Goal: Task Accomplishment & Management: Complete application form

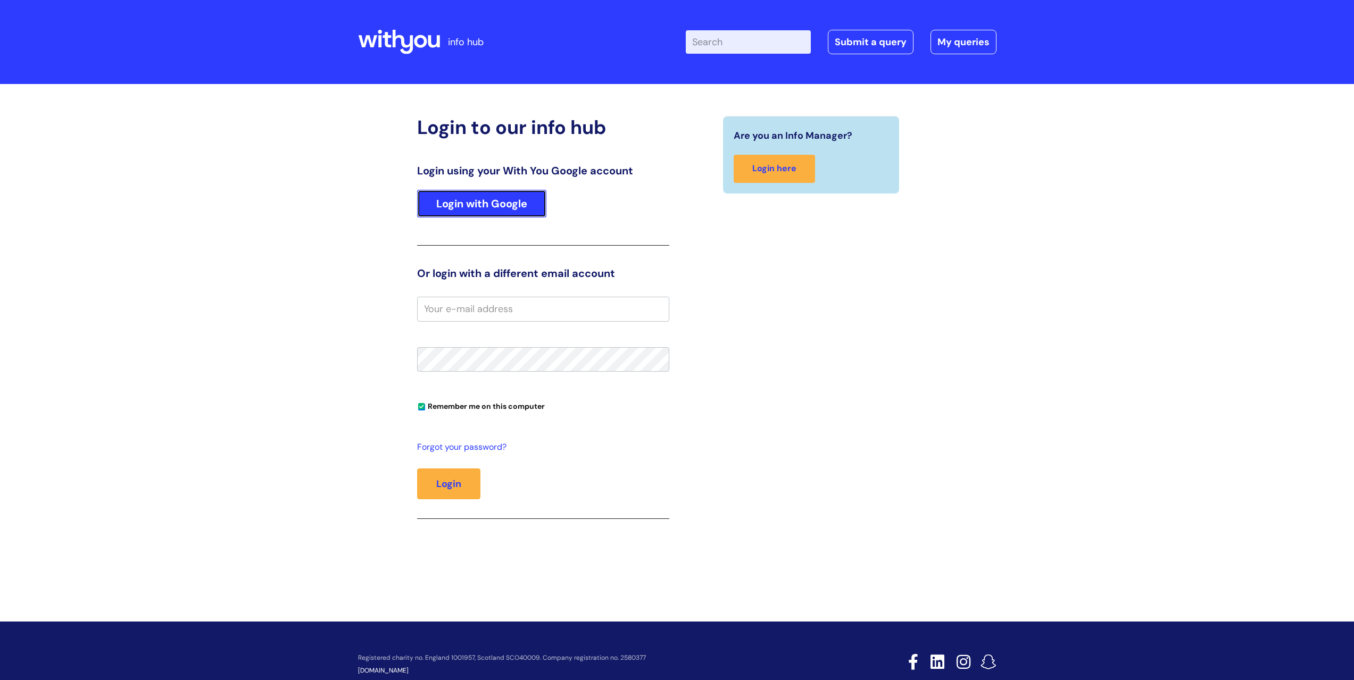
click at [477, 208] on link "Login with Google" at bounding box center [481, 204] width 129 height 28
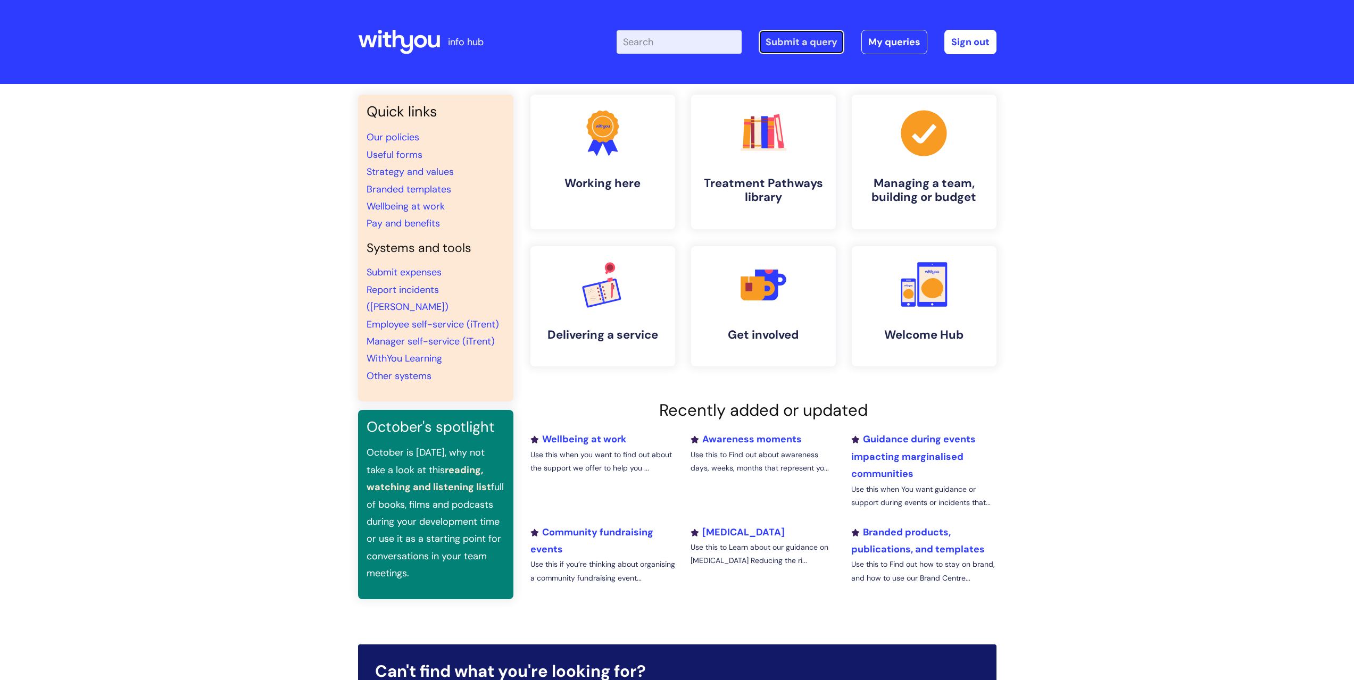
click at [784, 42] on link "Submit a query" at bounding box center [802, 42] width 86 height 24
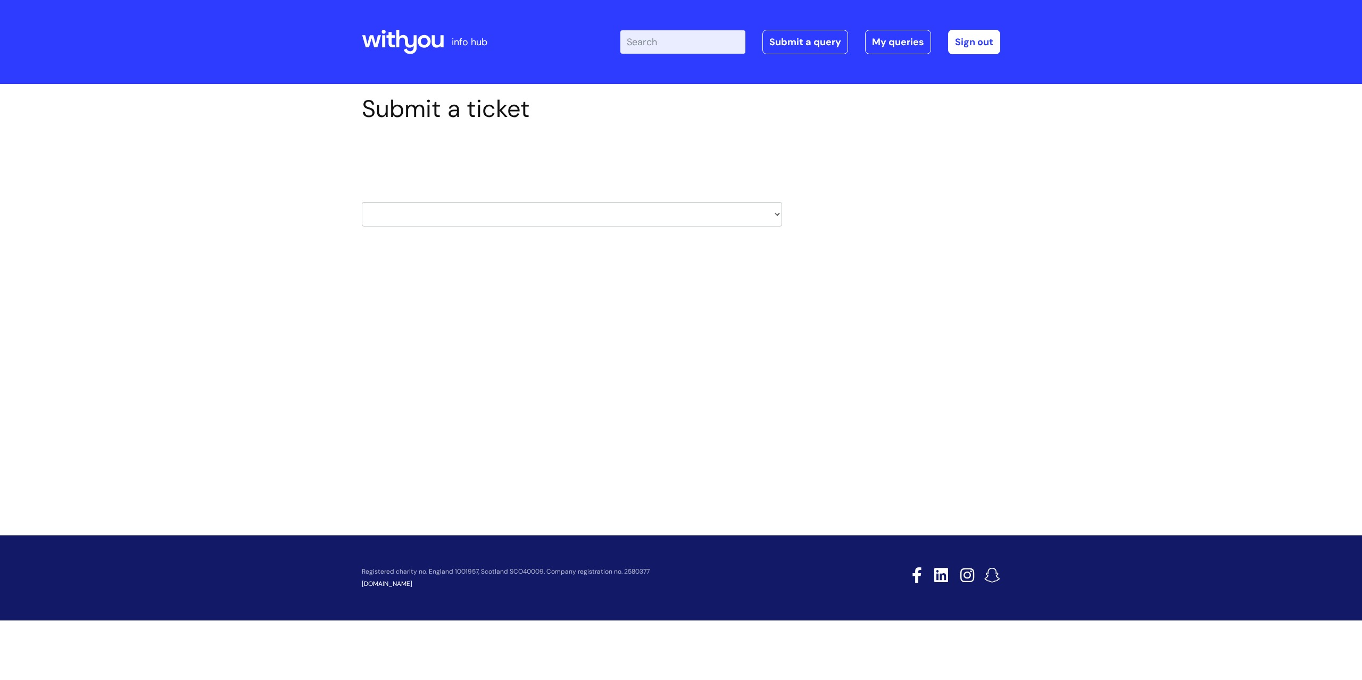
click at [461, 207] on select "HR / People IT and Support Clinical Drug Alerts Finance Accounts Data Support T…" at bounding box center [572, 214] width 420 height 24
select select "property_&_estates"
click at [362, 202] on select "HR / People IT and Support Clinical Drug Alerts Finance Accounts Data Support T…" at bounding box center [572, 214] width 420 height 24
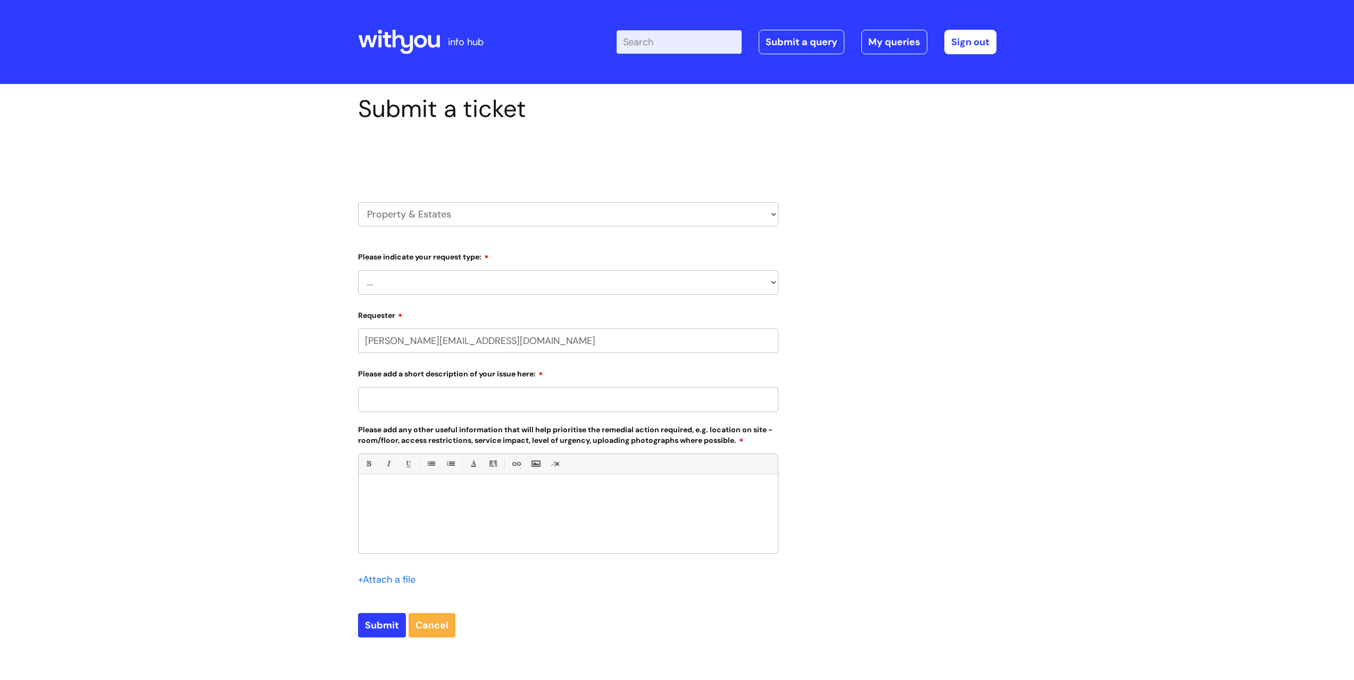
select select "80004157224"
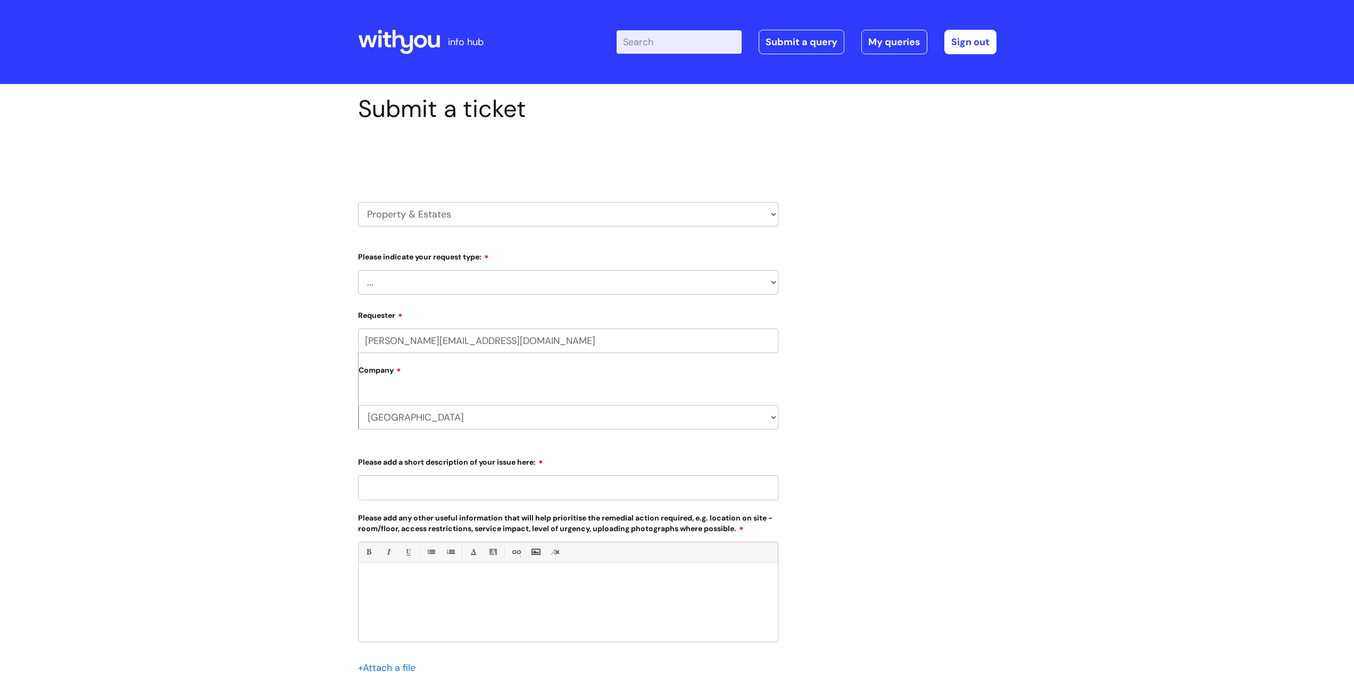
click at [444, 281] on select "... Facilities Support Lease/ Tenancy Agreements Health & Safety and Environmen…" at bounding box center [568, 282] width 420 height 24
select select "Health & Safety and Environmental"
click at [358, 270] on select "... Facilities Support Lease/ Tenancy Agreements Health & Safety and Environmen…" at bounding box center [568, 282] width 420 height 24
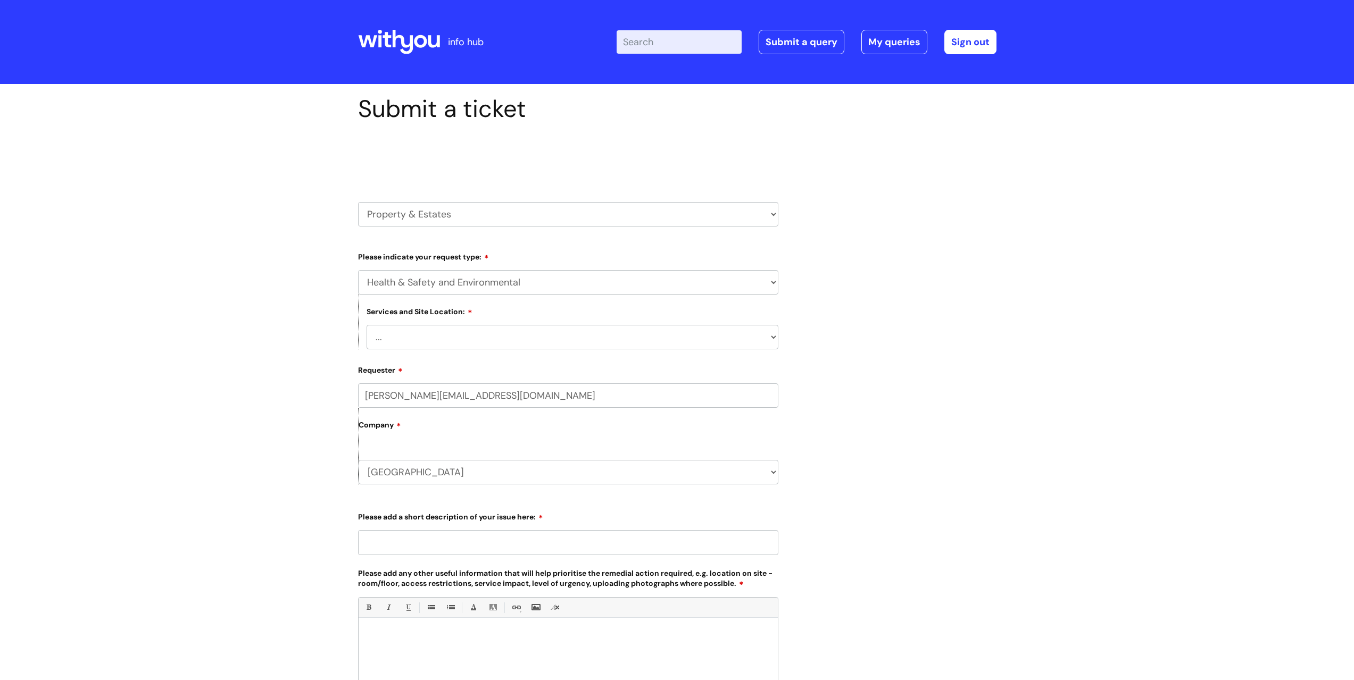
click at [432, 343] on select "... Cleethorpes Darlington Tubwell Darlington Coniscliffe Grimsby Preston Redca…" at bounding box center [573, 337] width 412 height 24
select select "Shrewsbury Castlegates"
click at [367, 325] on select "... Cleethorpes Darlington Tubwell Darlington Coniscliffe Grimsby Preston Redca…" at bounding box center [573, 337] width 412 height 24
click at [303, 374] on div "Submit a ticket Select issue type HR / People IT and Support Clinical Drug Aler…" at bounding box center [677, 463] width 1354 height 759
click at [461, 444] on div "Company Shropshire WithYou Current Staff" at bounding box center [568, 446] width 420 height 77
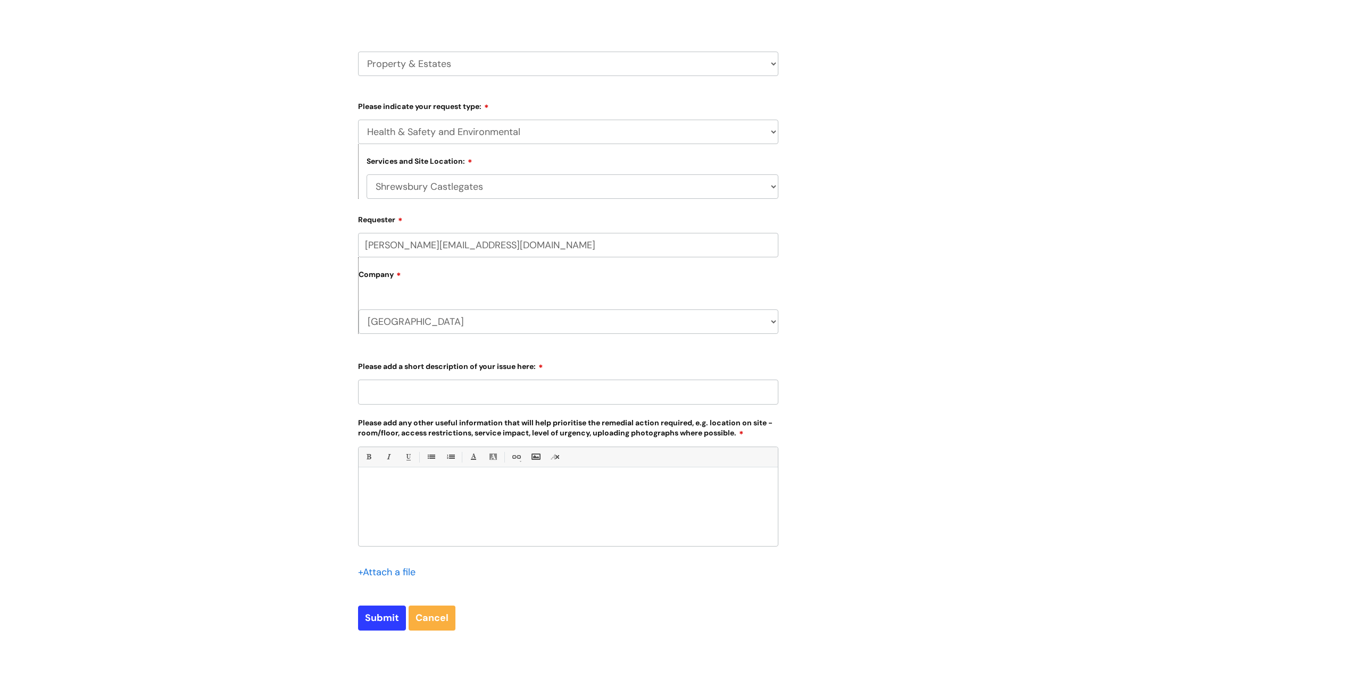
scroll to position [266, 0]
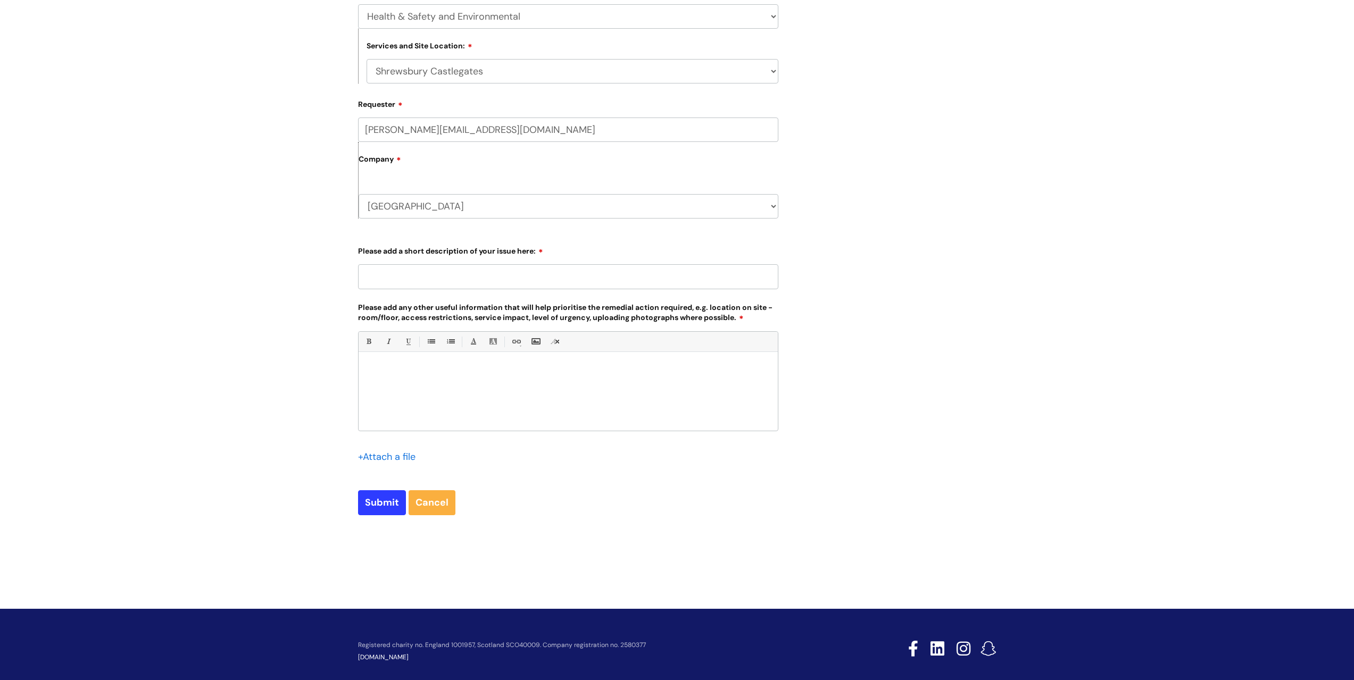
click at [467, 273] on input "Please add a short description of your issue here:" at bounding box center [568, 276] width 420 height 24
type input "PAT testing"
click at [745, 368] on p "Hi, would it please be possible to get PAT testing arranged for both 1a Castle …" at bounding box center [568, 370] width 403 height 10
click at [632, 365] on p "Hi, would it please be possible to get PAT testing arranged for both 1a Castle …" at bounding box center [568, 379] width 403 height 29
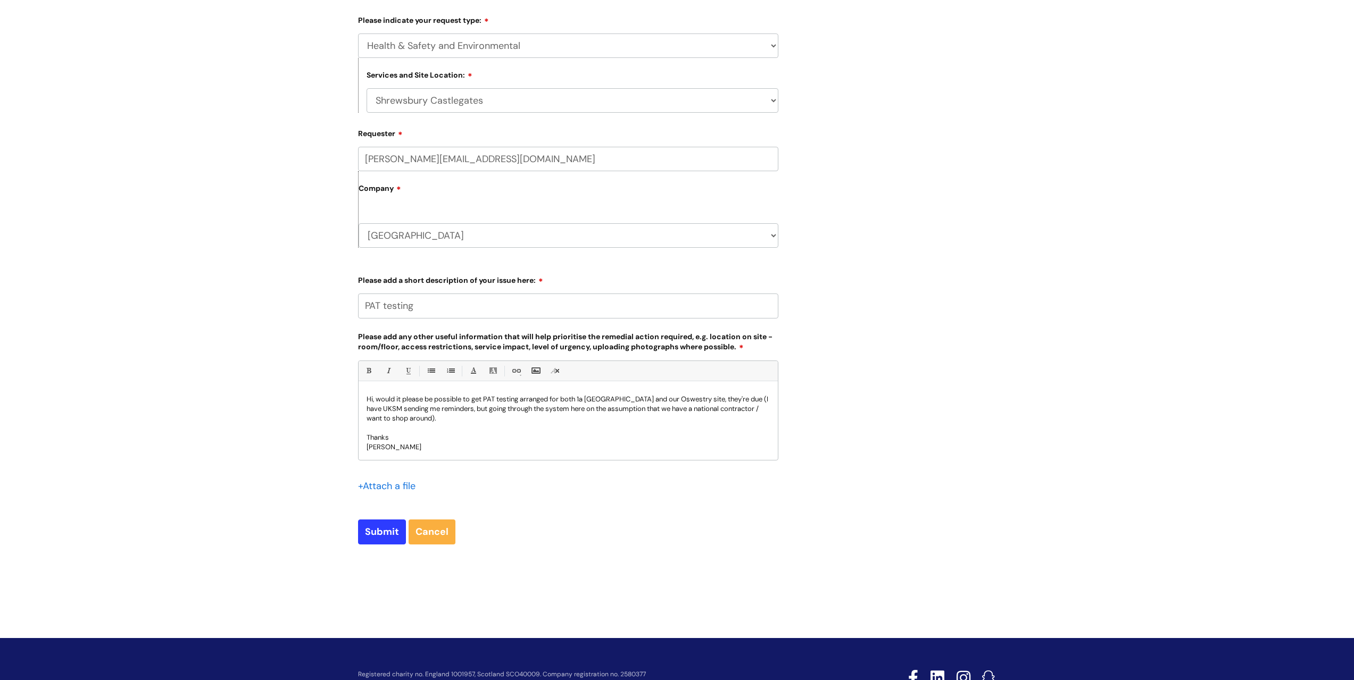
scroll to position [280, 0]
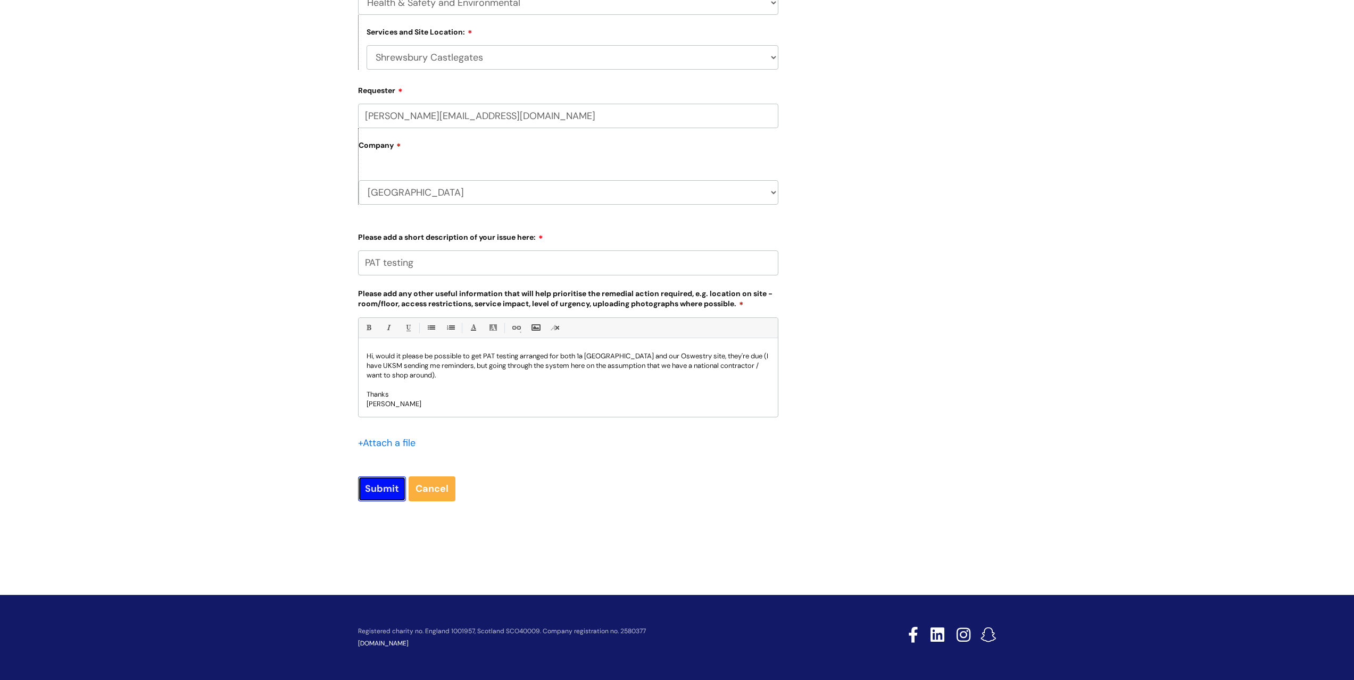
click at [372, 484] on input "Submit" at bounding box center [382, 489] width 48 height 24
type input "Please Wait..."
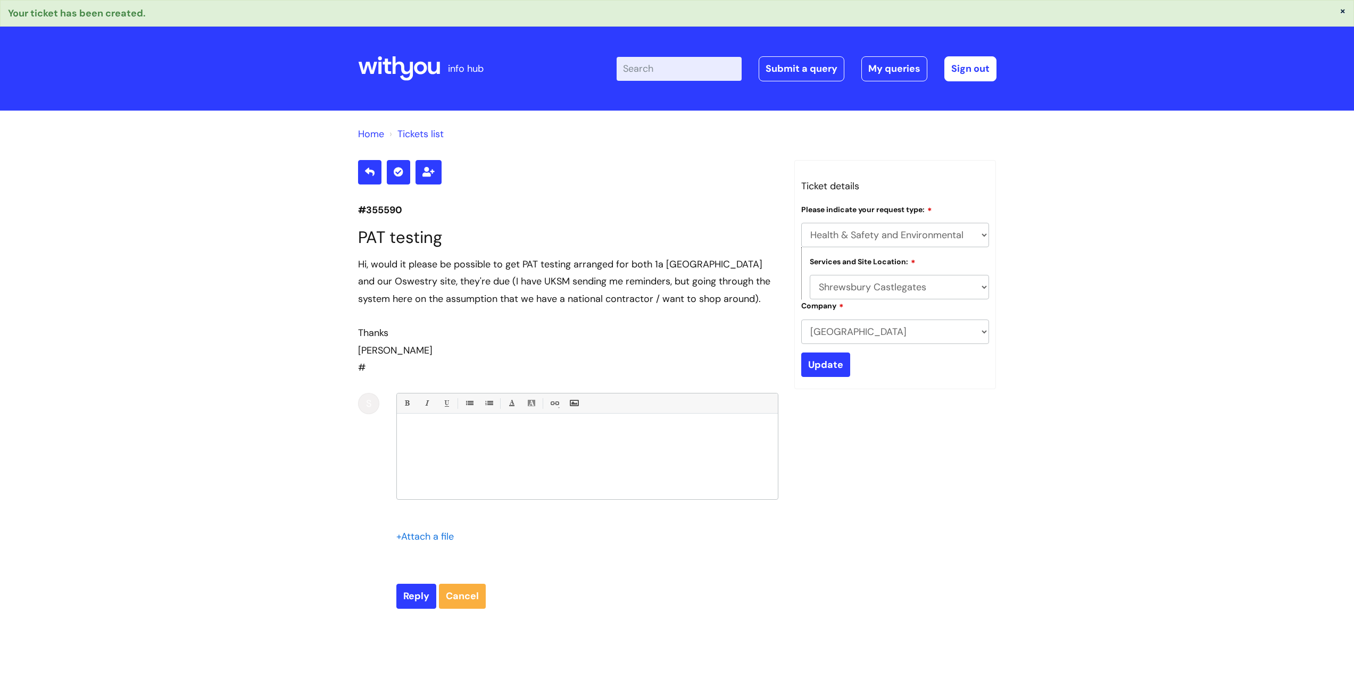
select select "Health & Safety and Environmental"
select select "Shrewsbury Castlegates"
click at [289, 347] on div "Home Tickets list #355590 PAT testing Hi, would it please be possible to get PA…" at bounding box center [677, 391] width 1354 height 560
click at [365, 405] on div "S" at bounding box center [368, 403] width 21 height 21
click at [321, 401] on div "Home Tickets list #355590 PAT testing Hi, would it please be possible to get PA…" at bounding box center [677, 391] width 1354 height 560
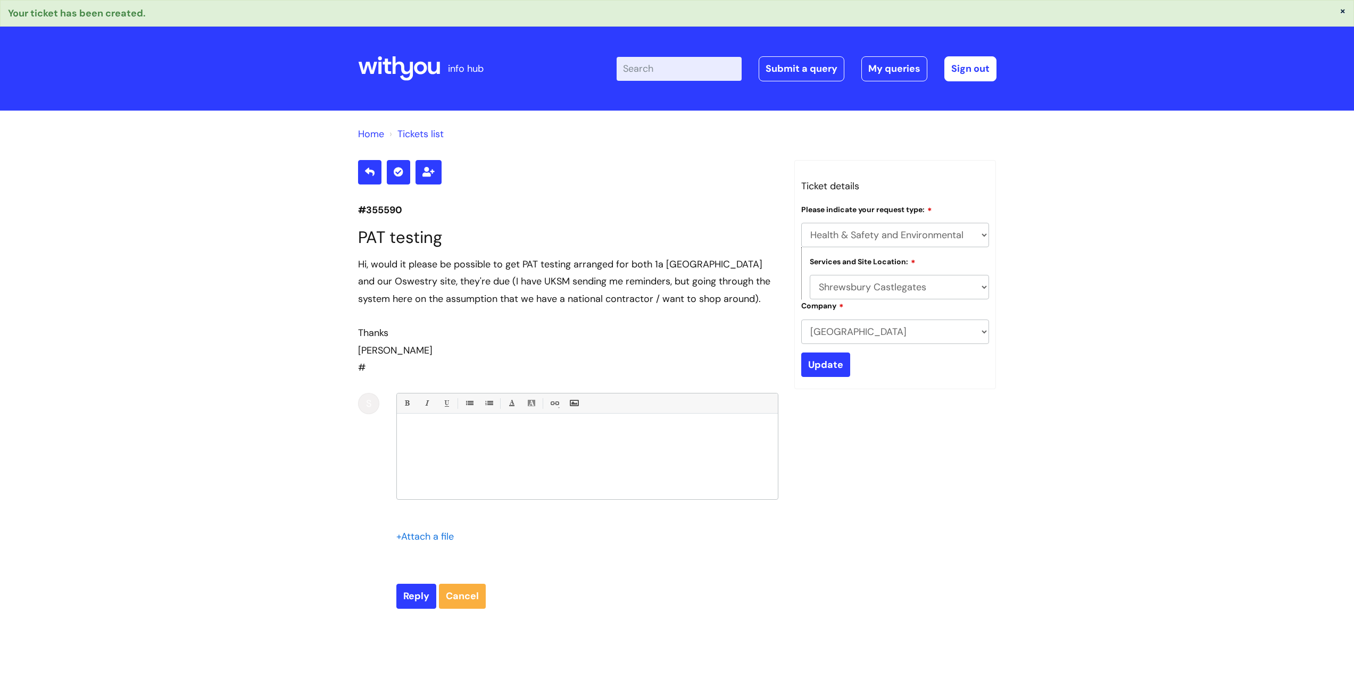
drag, startPoint x: 365, startPoint y: 368, endPoint x: 346, endPoint y: 272, distance: 97.6
click at [346, 272] on div "Home Tickets list #355590 PAT testing Hi, would it please be possible to get PA…" at bounding box center [677, 391] width 1354 height 560
click at [360, 234] on h1 "PAT testing" at bounding box center [568, 238] width 420 height 20
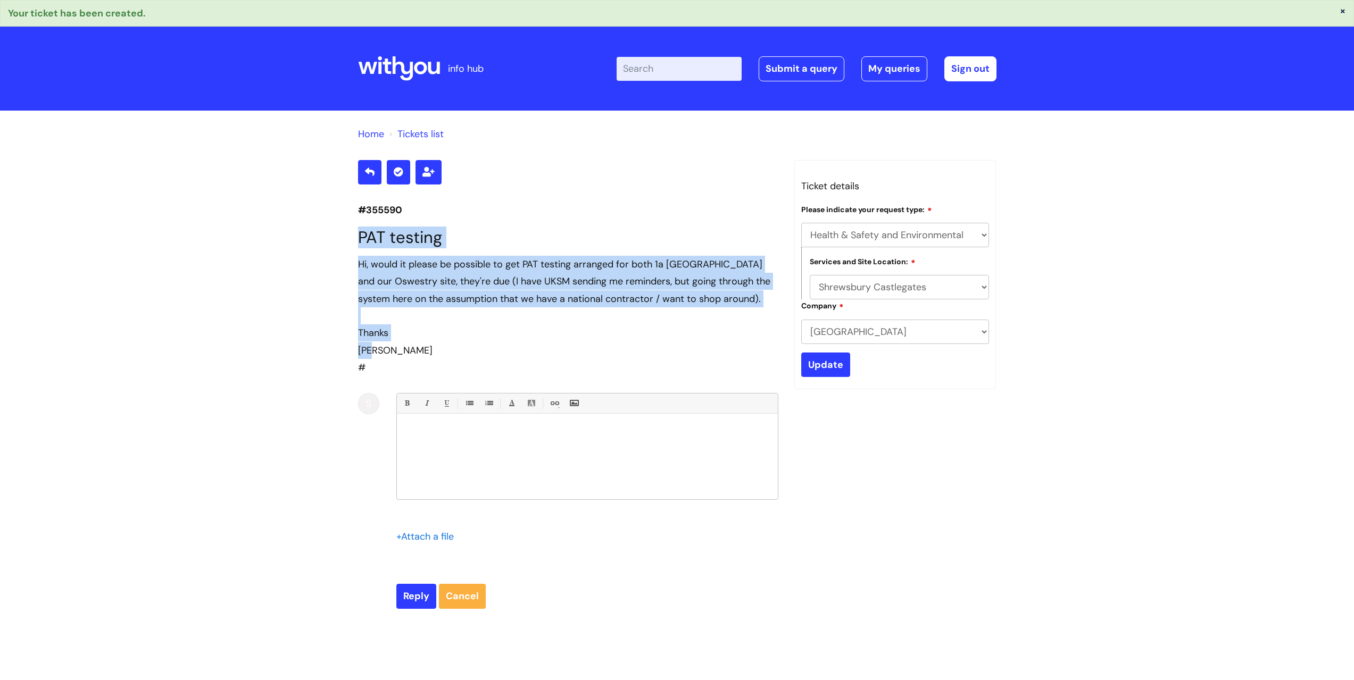
drag, startPoint x: 360, startPoint y: 234, endPoint x: 383, endPoint y: 351, distance: 119.3
click at [383, 351] on section "#355590 PAT testing Hi, would it please be possible to get PAT testing arranged…" at bounding box center [568, 384] width 420 height 449
click at [289, 295] on div "Home Tickets list #355590 PAT testing Hi, would it please be possible to get PA…" at bounding box center [677, 391] width 1354 height 560
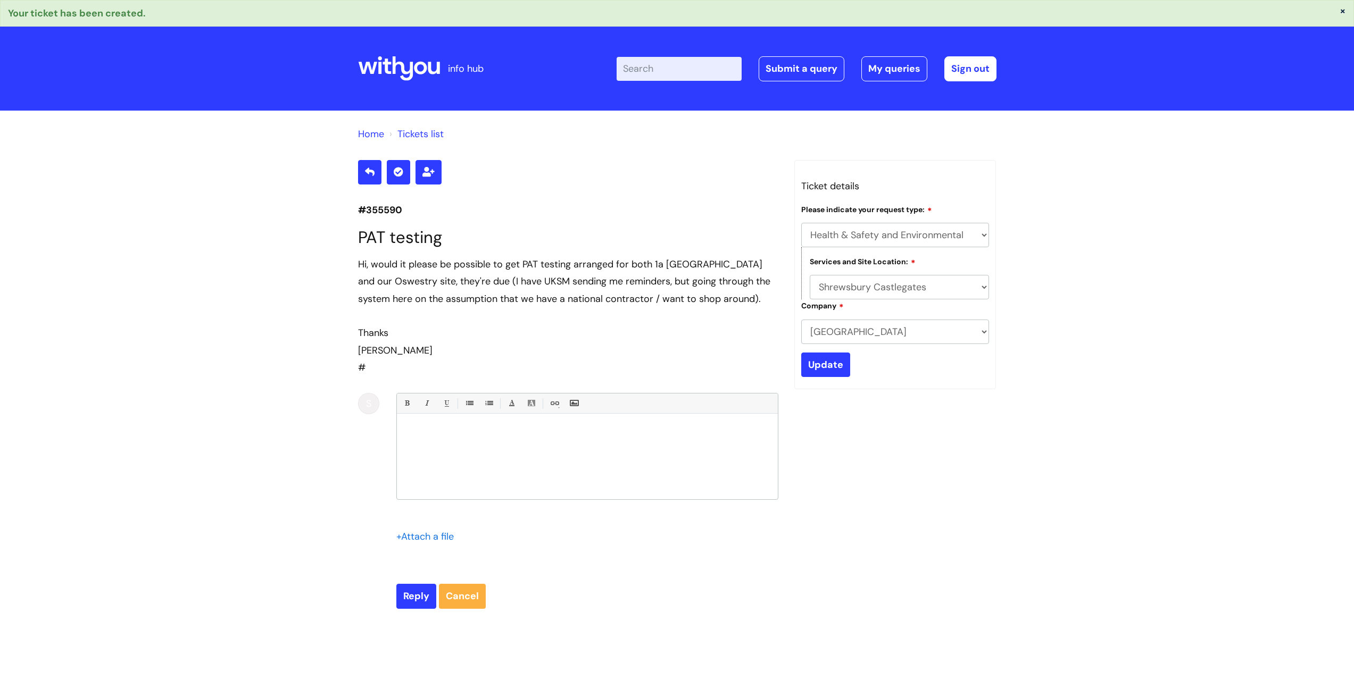
drag, startPoint x: 194, startPoint y: 164, endPoint x: 145, endPoint y: 29, distance: 144.0
click at [192, 163] on div "Home Tickets list #355590 PAT testing Hi, would it please be possible to get PA…" at bounding box center [677, 391] width 1354 height 560
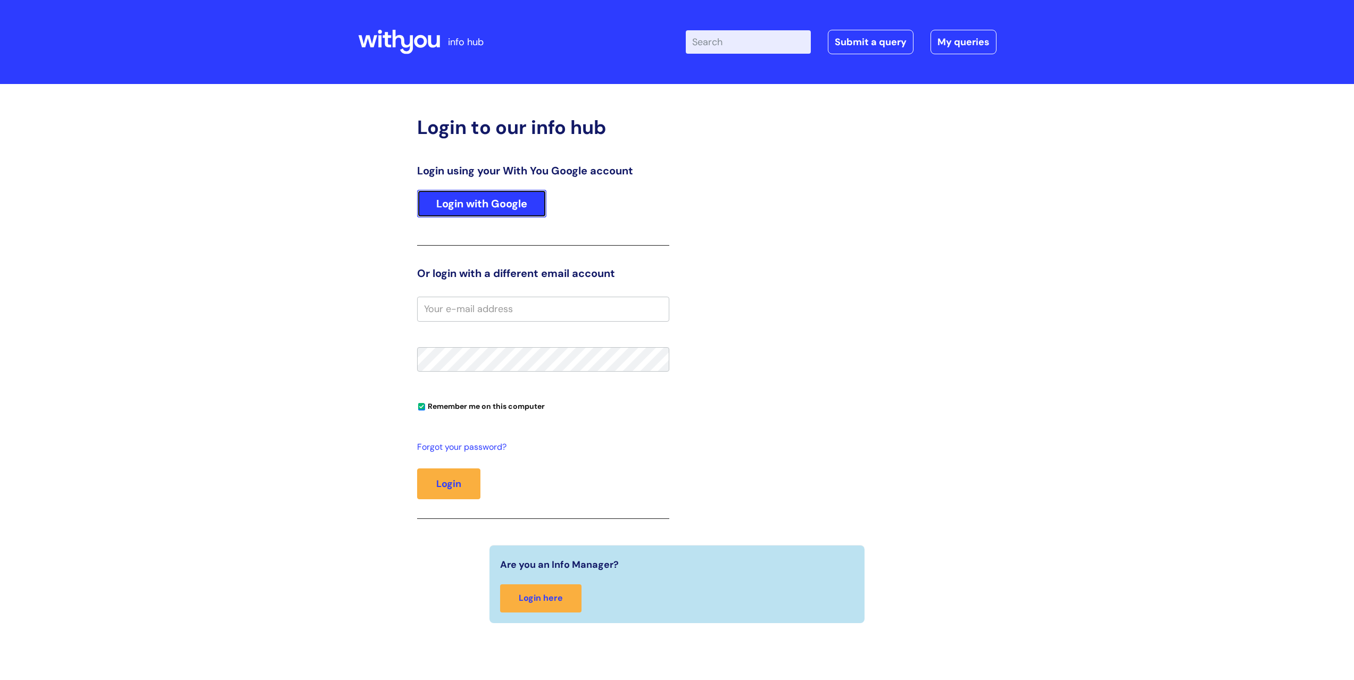
click at [477, 212] on link "Login with Google" at bounding box center [481, 204] width 129 height 28
